Goal: Navigation & Orientation: Find specific page/section

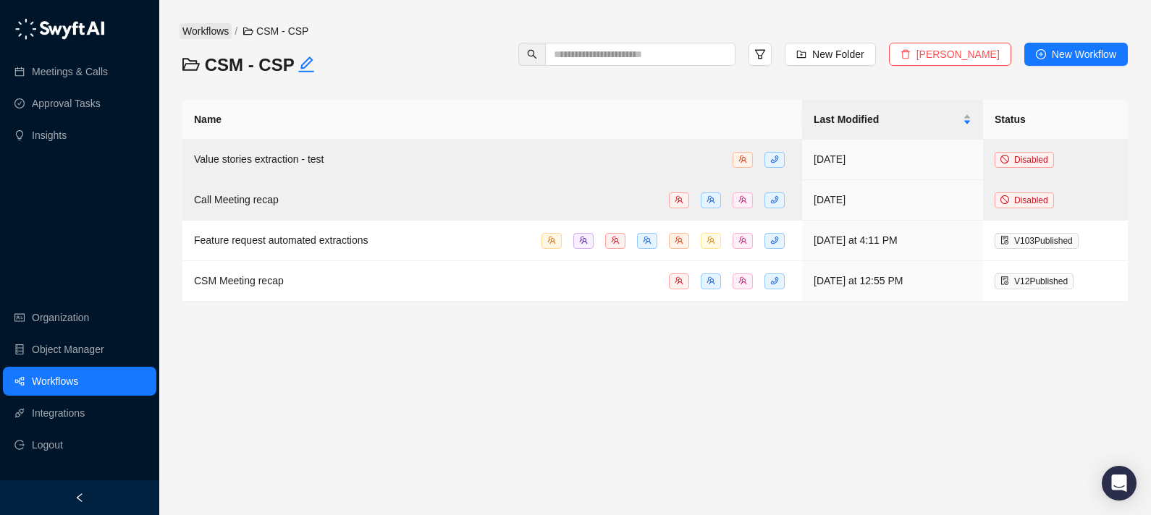
click at [230, 34] on link "Workflows" at bounding box center [206, 31] width 52 height 16
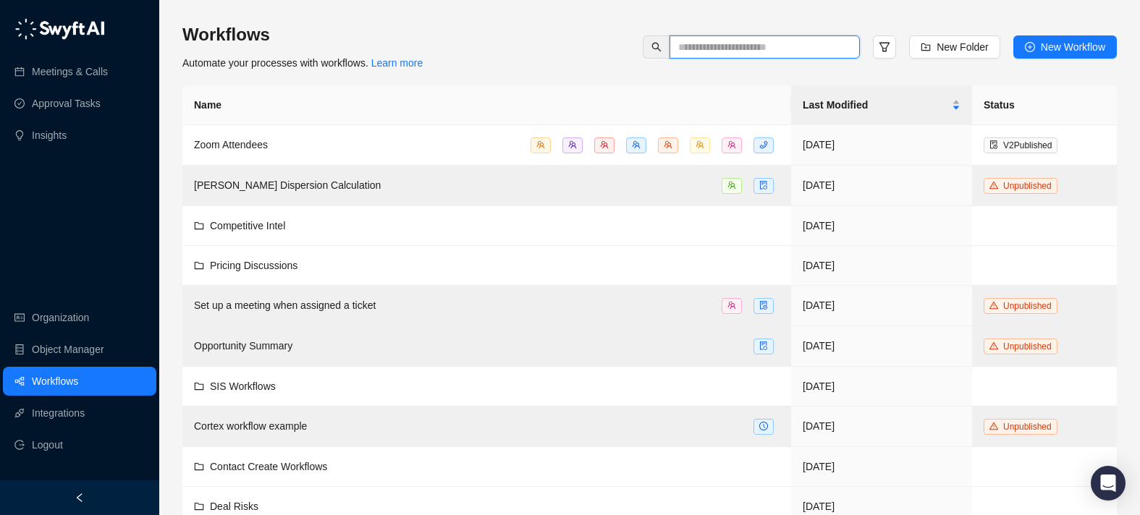
click at [746, 46] on input "text" at bounding box center [758, 47] width 161 height 16
click at [890, 44] on button "button" at bounding box center [884, 46] width 23 height 23
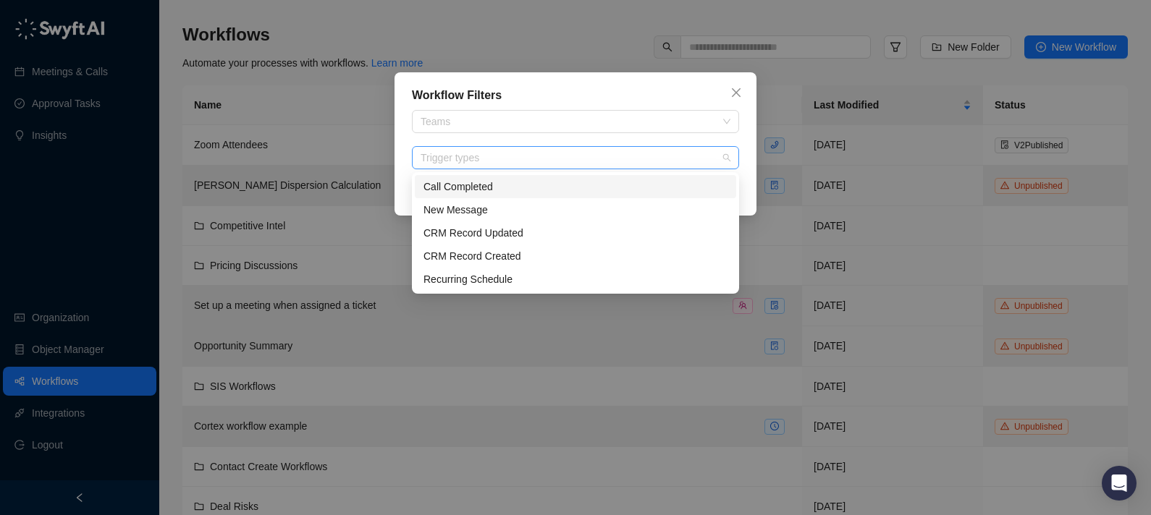
click at [707, 154] on div at bounding box center [568, 158] width 306 height 11
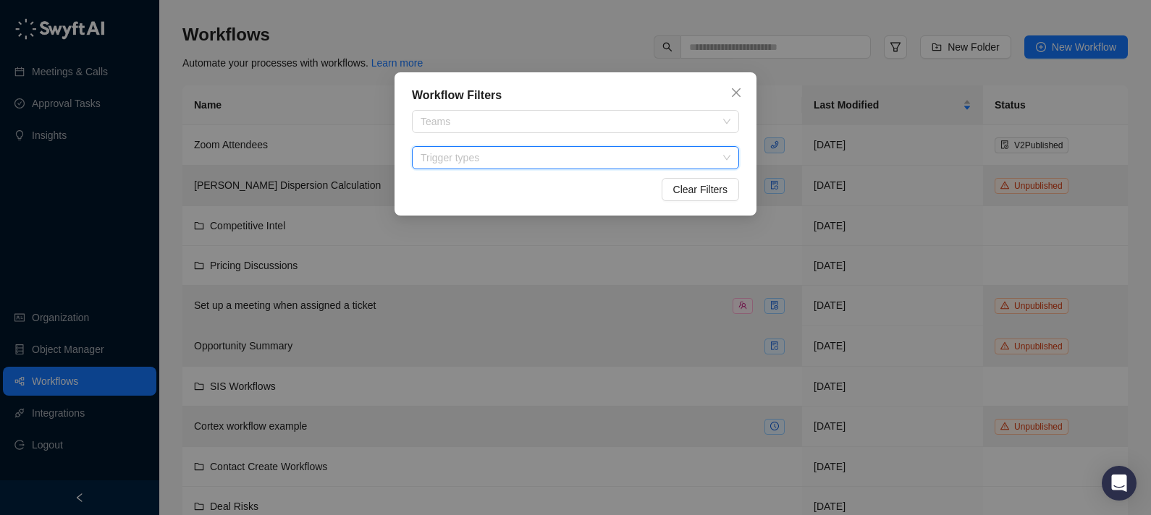
click at [707, 154] on div at bounding box center [568, 158] width 306 height 11
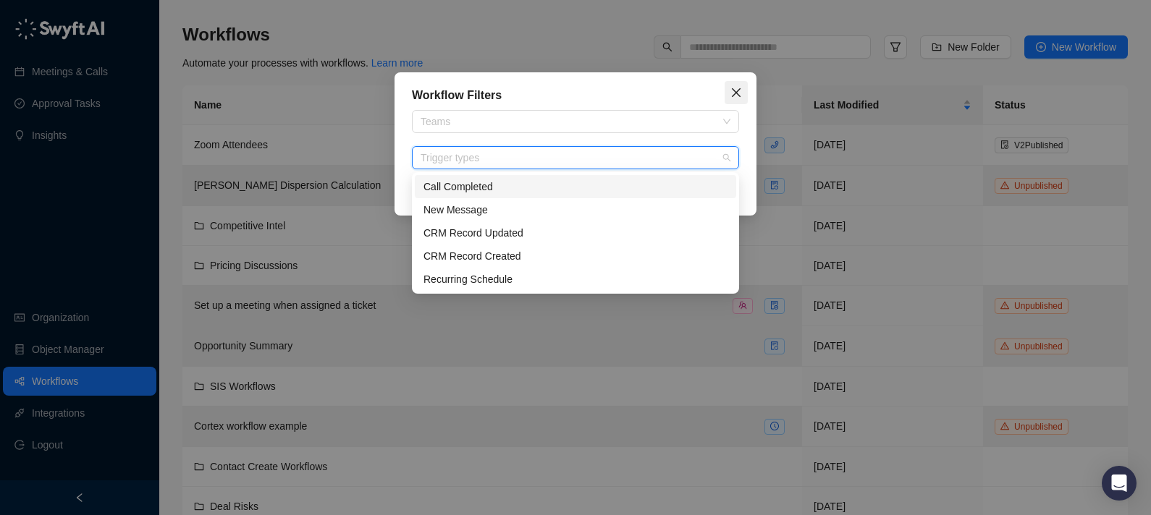
click at [742, 84] on button "Close" at bounding box center [736, 92] width 23 height 23
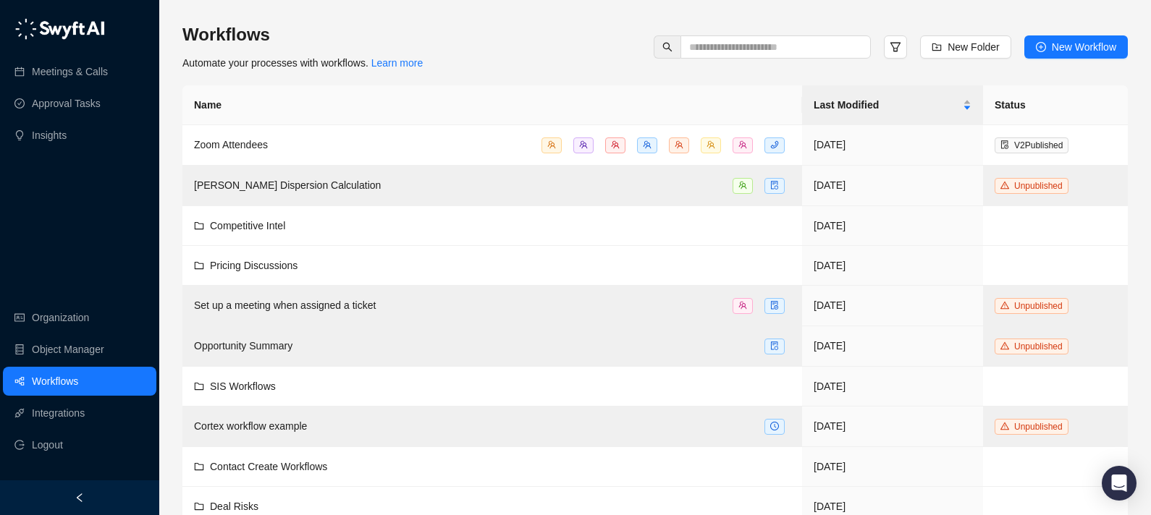
click at [741, 87] on body "**********" at bounding box center [575, 450] width 1151 height 900
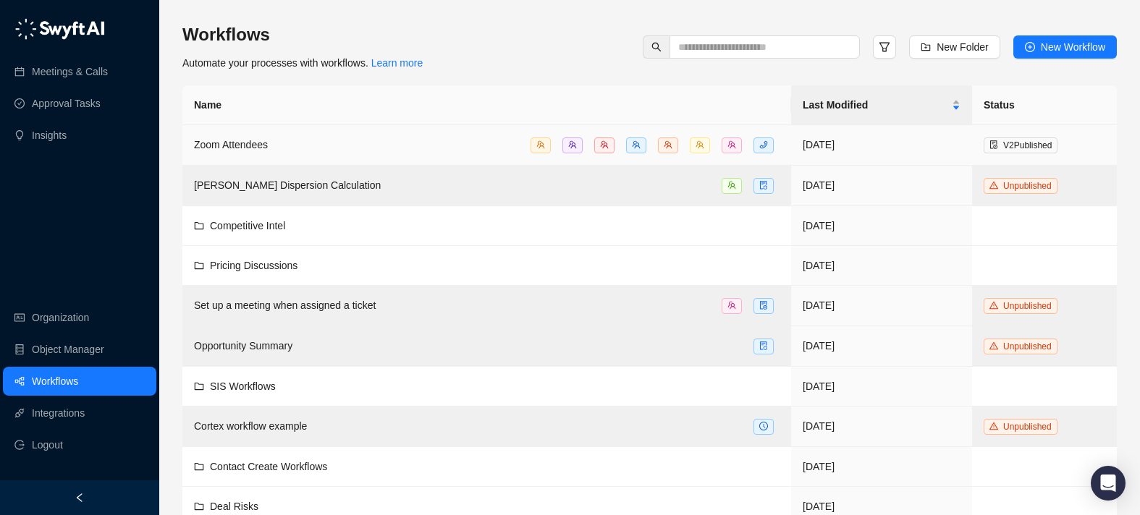
click at [240, 135] on td "Zoom Attendees" at bounding box center [486, 145] width 609 height 41
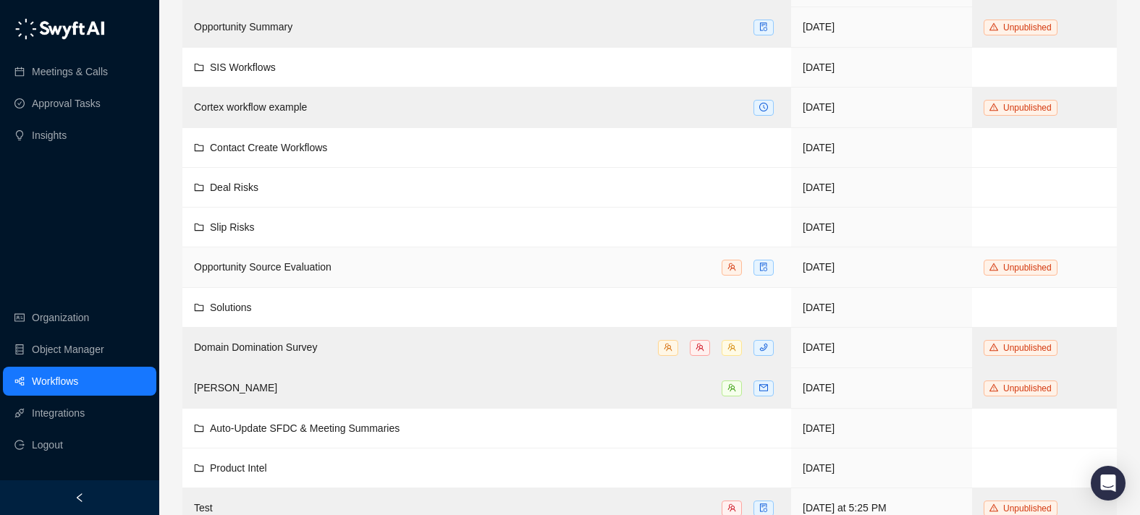
scroll to position [322, 0]
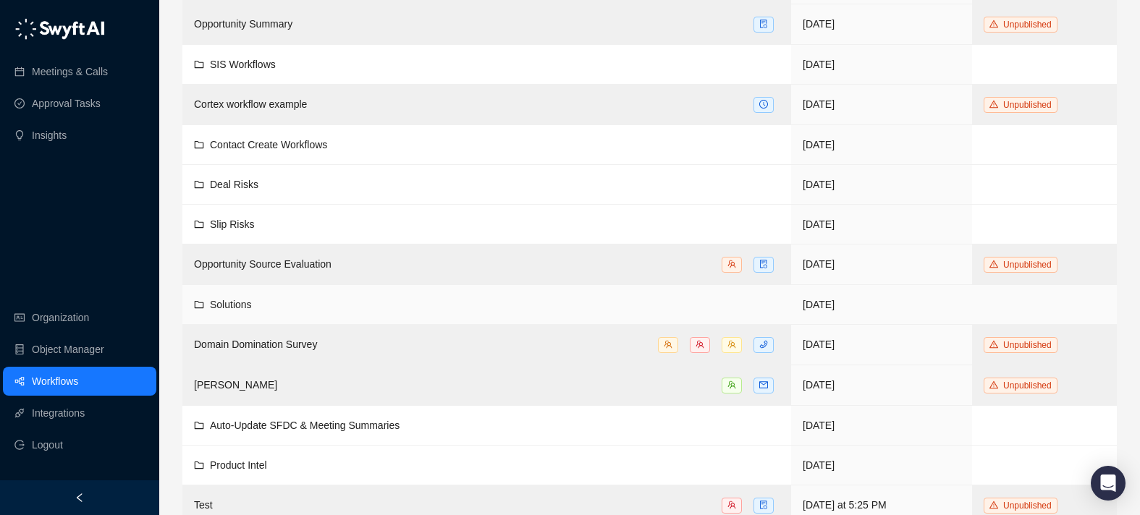
click at [277, 302] on div "Solutions" at bounding box center [487, 305] width 586 height 16
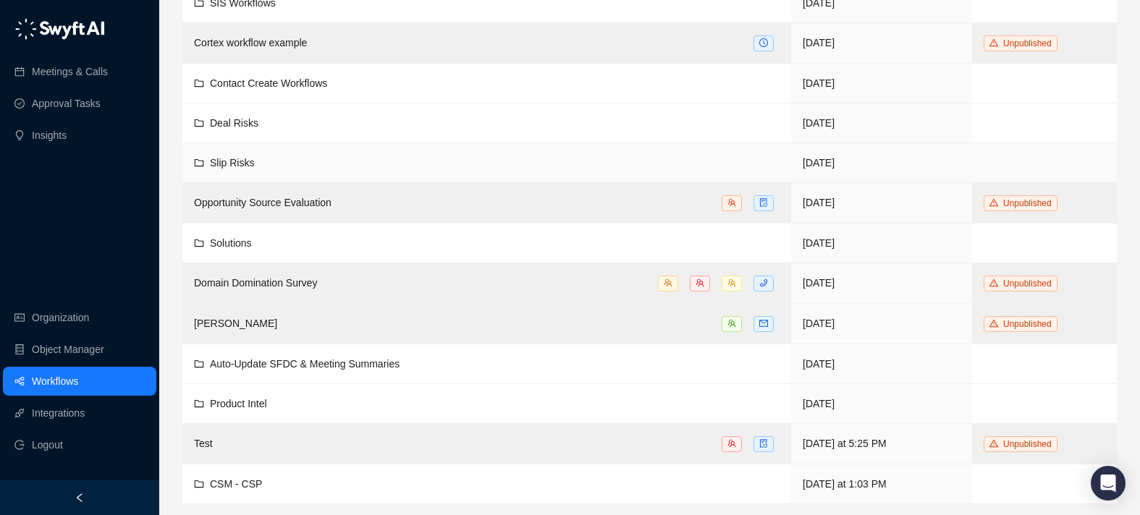
scroll to position [384, 0]
click at [304, 469] on td "CSM - CSP" at bounding box center [486, 484] width 609 height 40
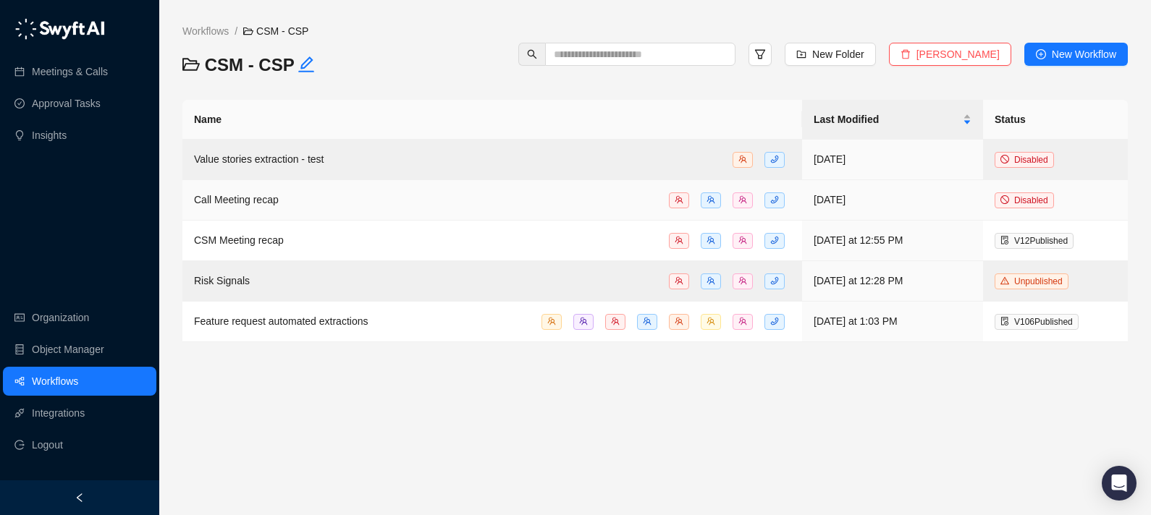
click at [529, 195] on div "Call Meeting recap" at bounding box center [492, 200] width 597 height 17
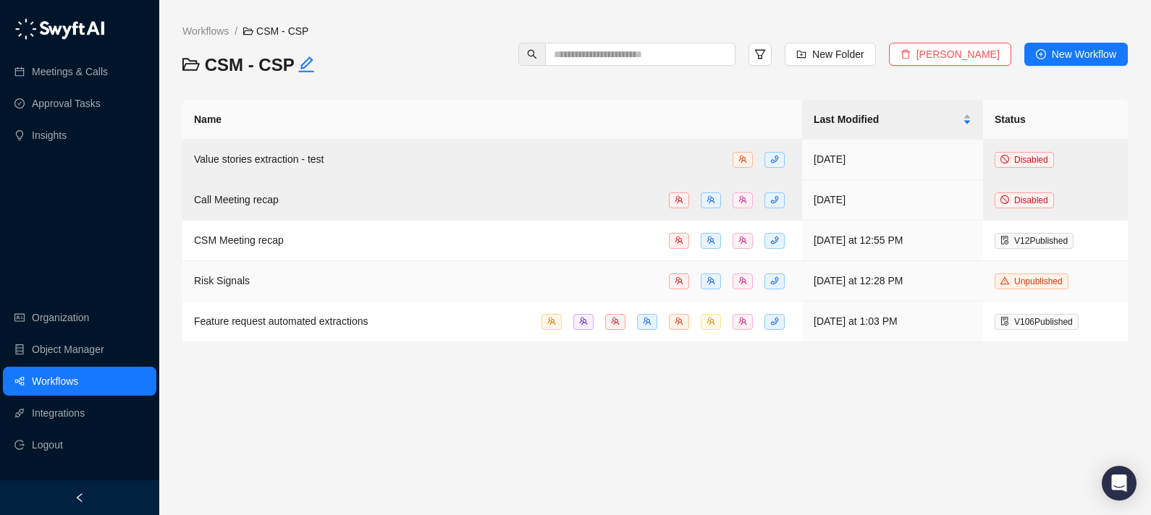
click at [422, 279] on div "Risk Signals" at bounding box center [492, 281] width 597 height 17
